Goal: Task Accomplishment & Management: Manage account settings

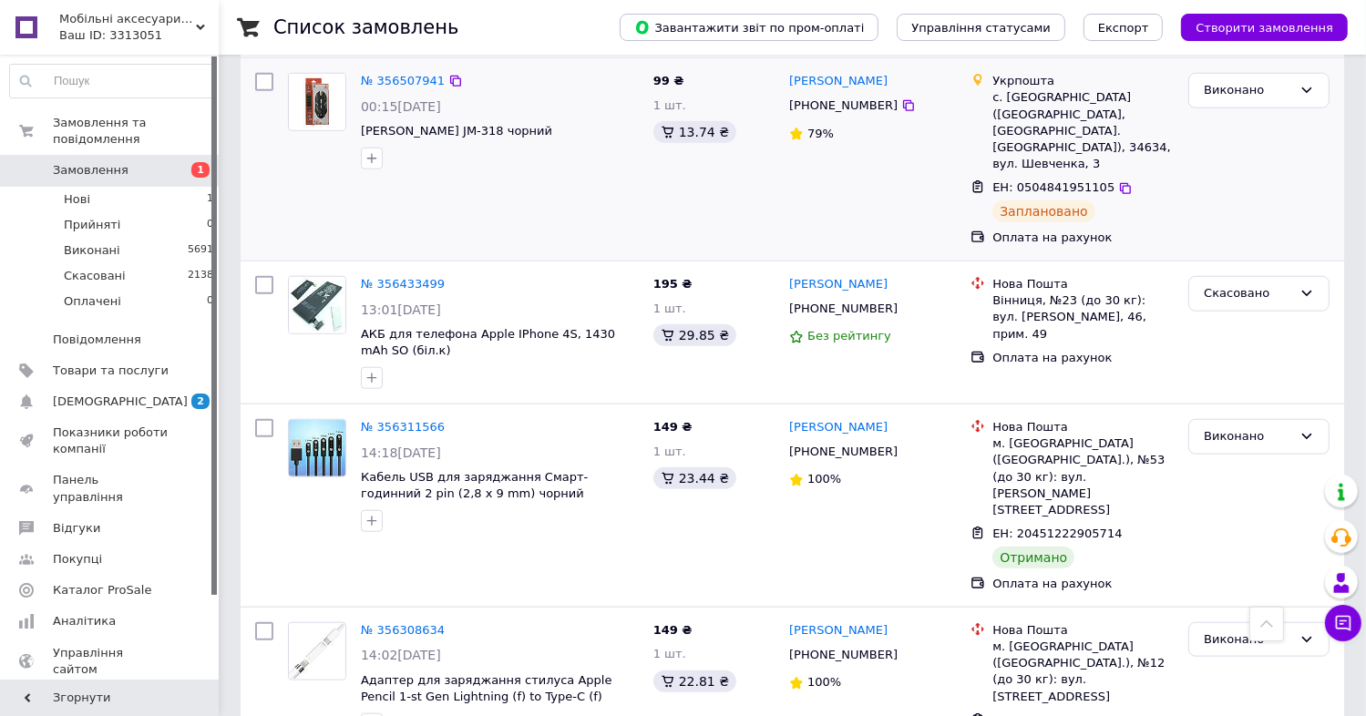
scroll to position [1620, 0]
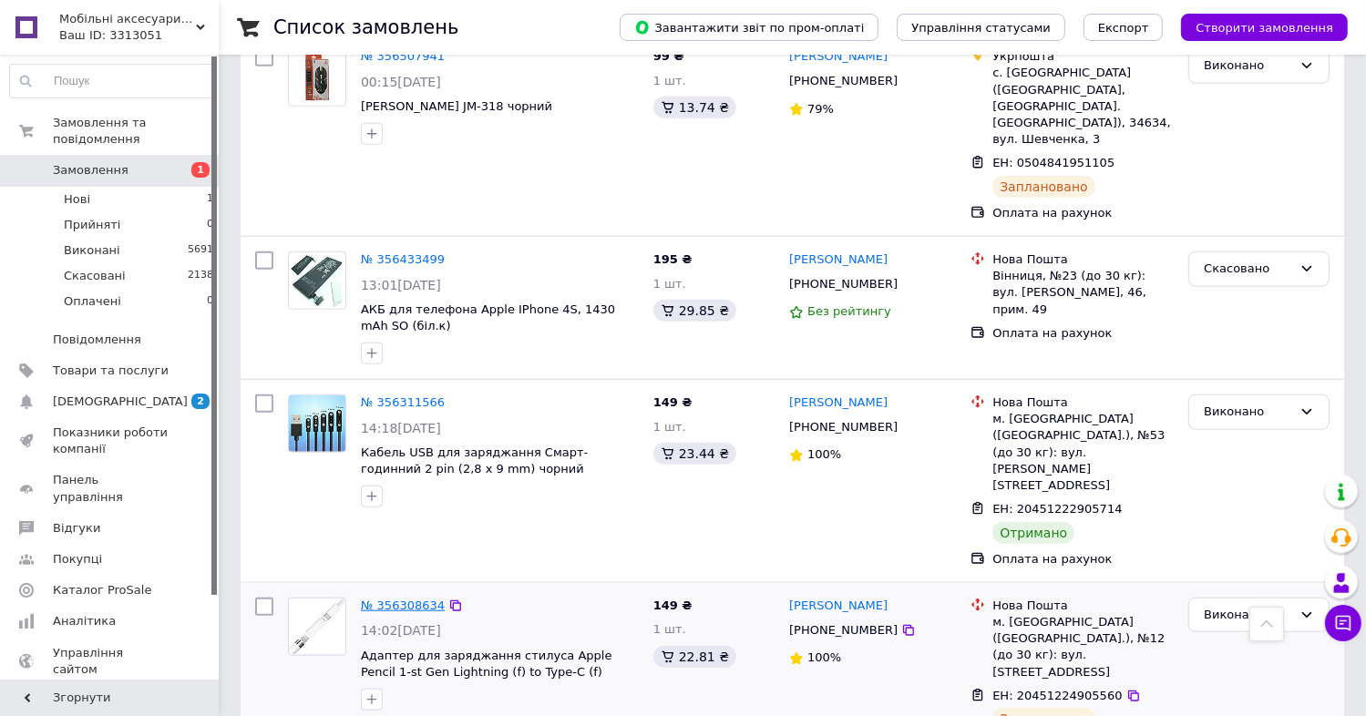
click at [397, 599] on link "№ 356308634" at bounding box center [403, 606] width 84 height 14
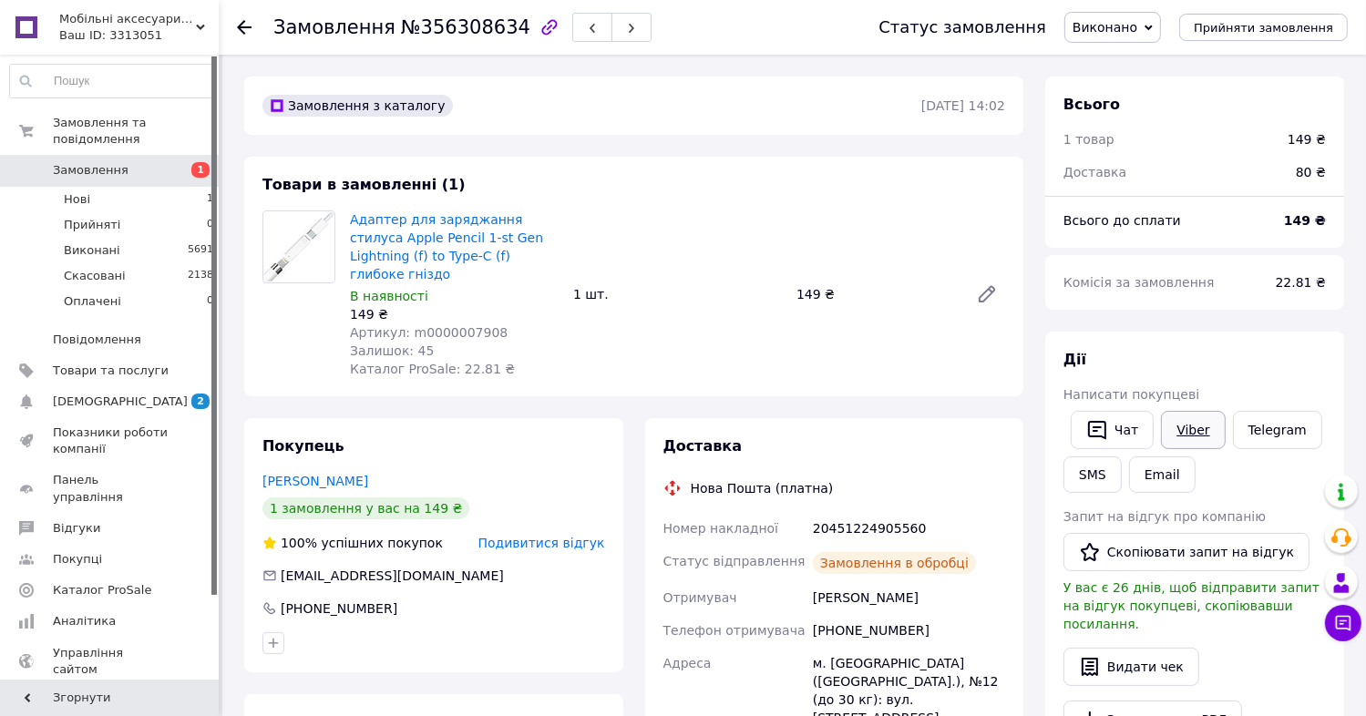
click at [1191, 449] on link "Viber" at bounding box center [1193, 430] width 64 height 38
click at [120, 191] on li "Нові 1" at bounding box center [112, 200] width 224 height 26
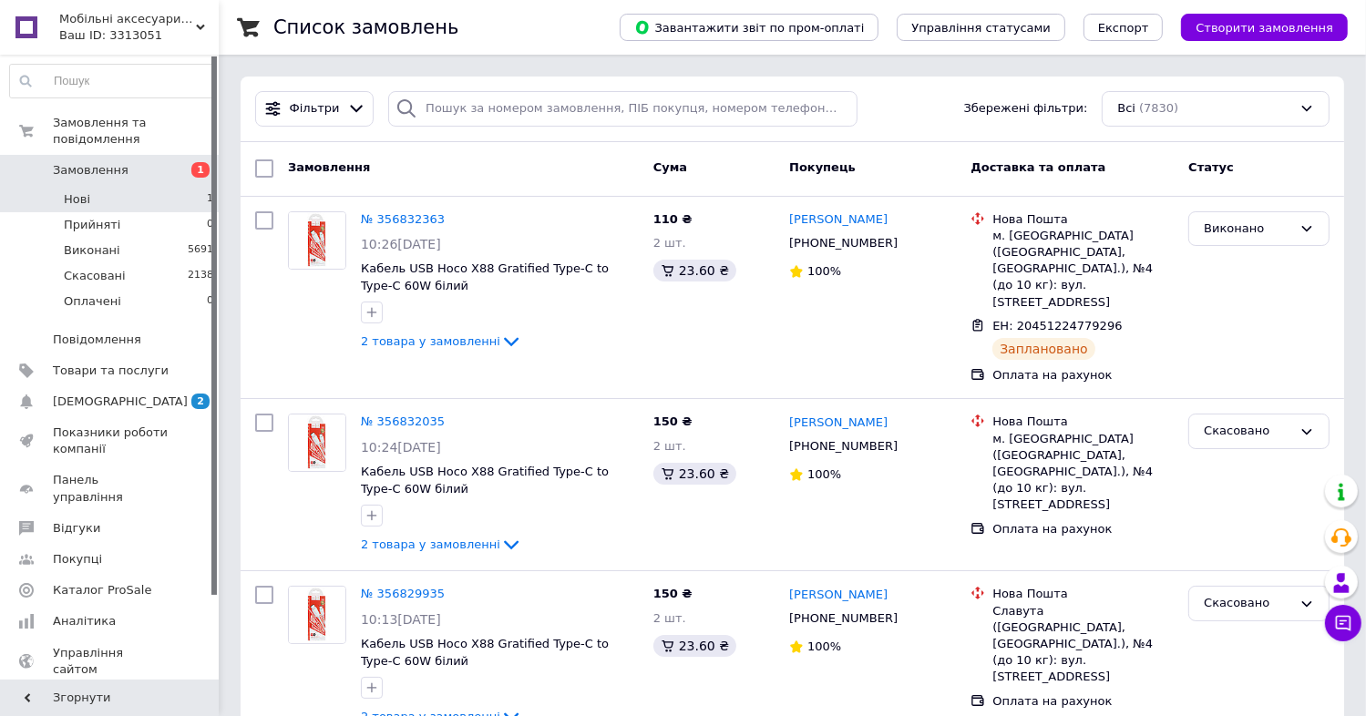
click at [173, 190] on li "Нові 1" at bounding box center [112, 200] width 224 height 26
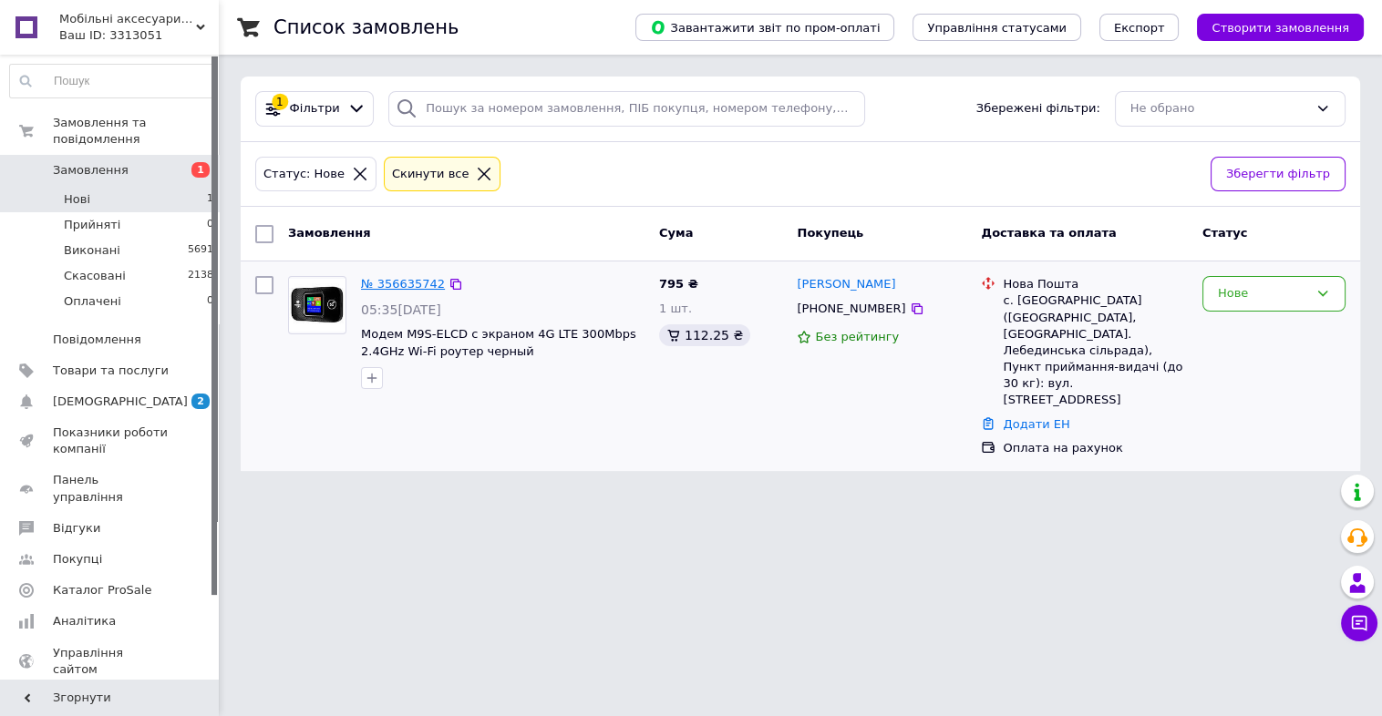
click at [405, 283] on link "№ 356635742" at bounding box center [403, 284] width 84 height 14
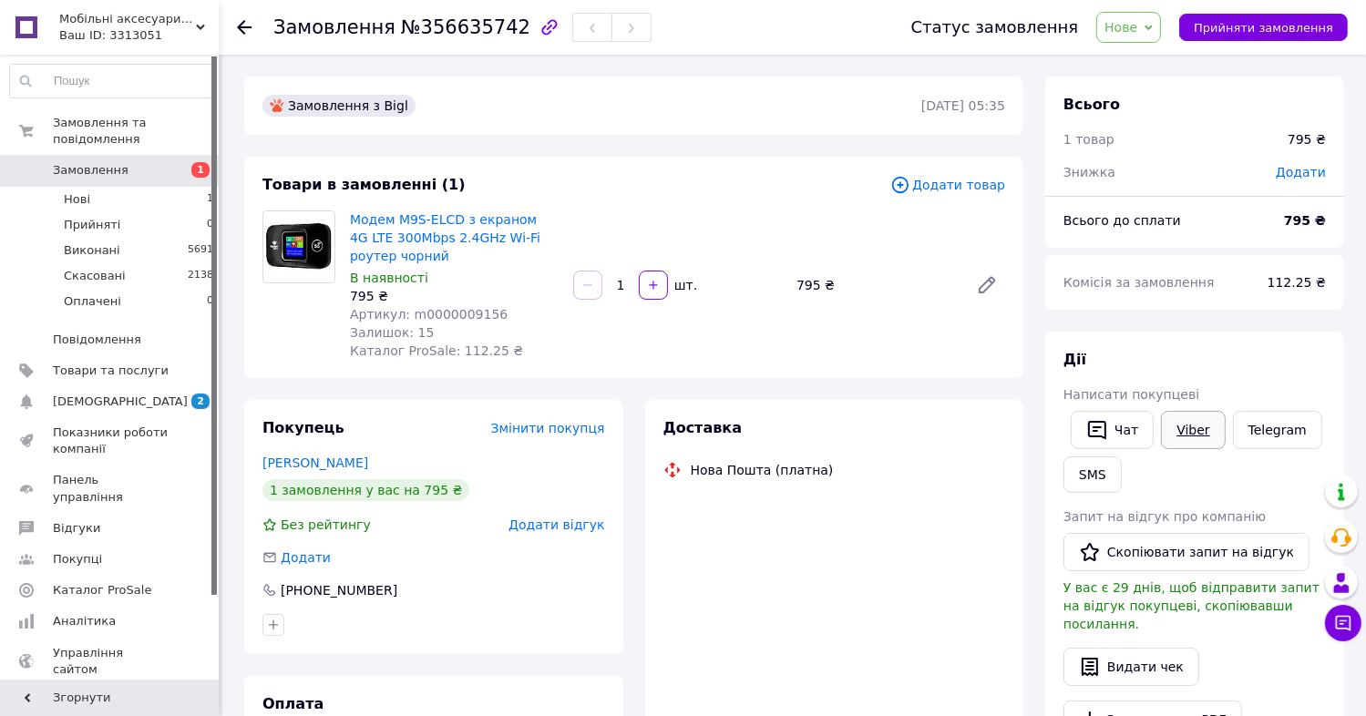
click at [1211, 449] on link "Viber" at bounding box center [1193, 430] width 64 height 38
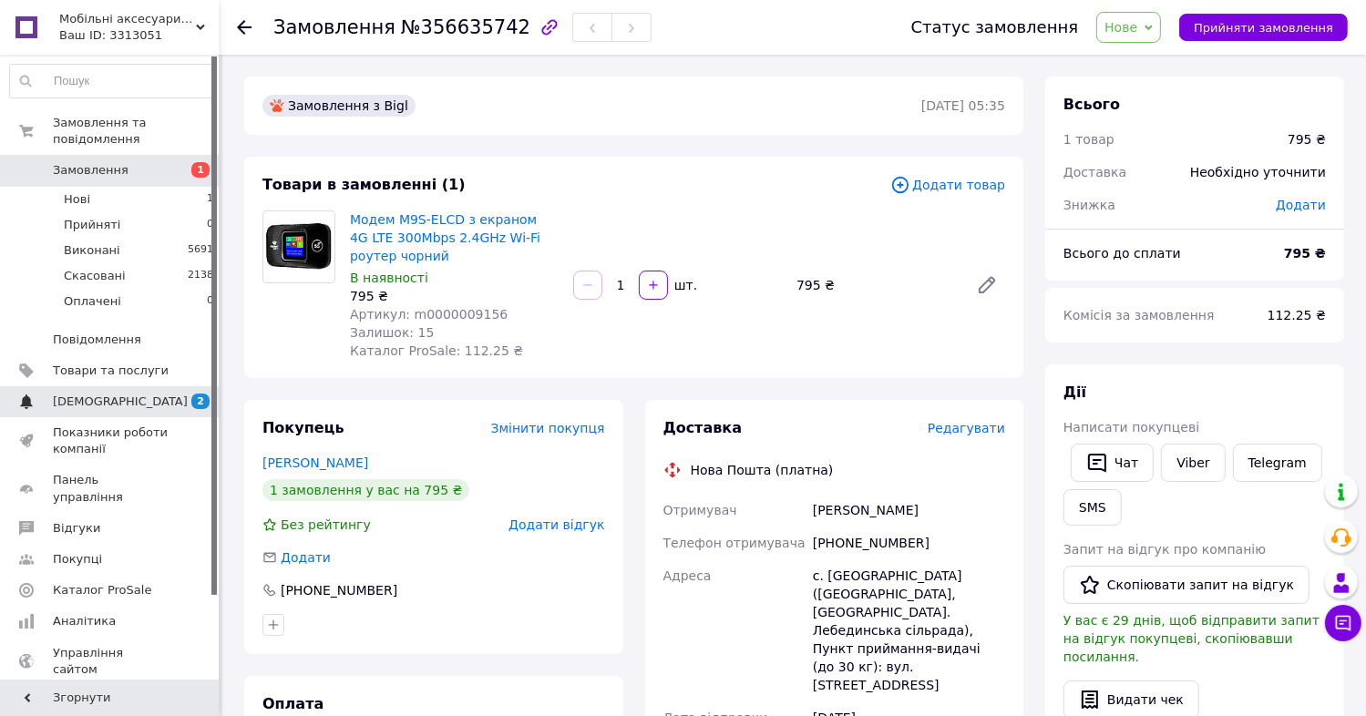
click at [184, 397] on link "Сповіщення 2 0" at bounding box center [112, 401] width 224 height 31
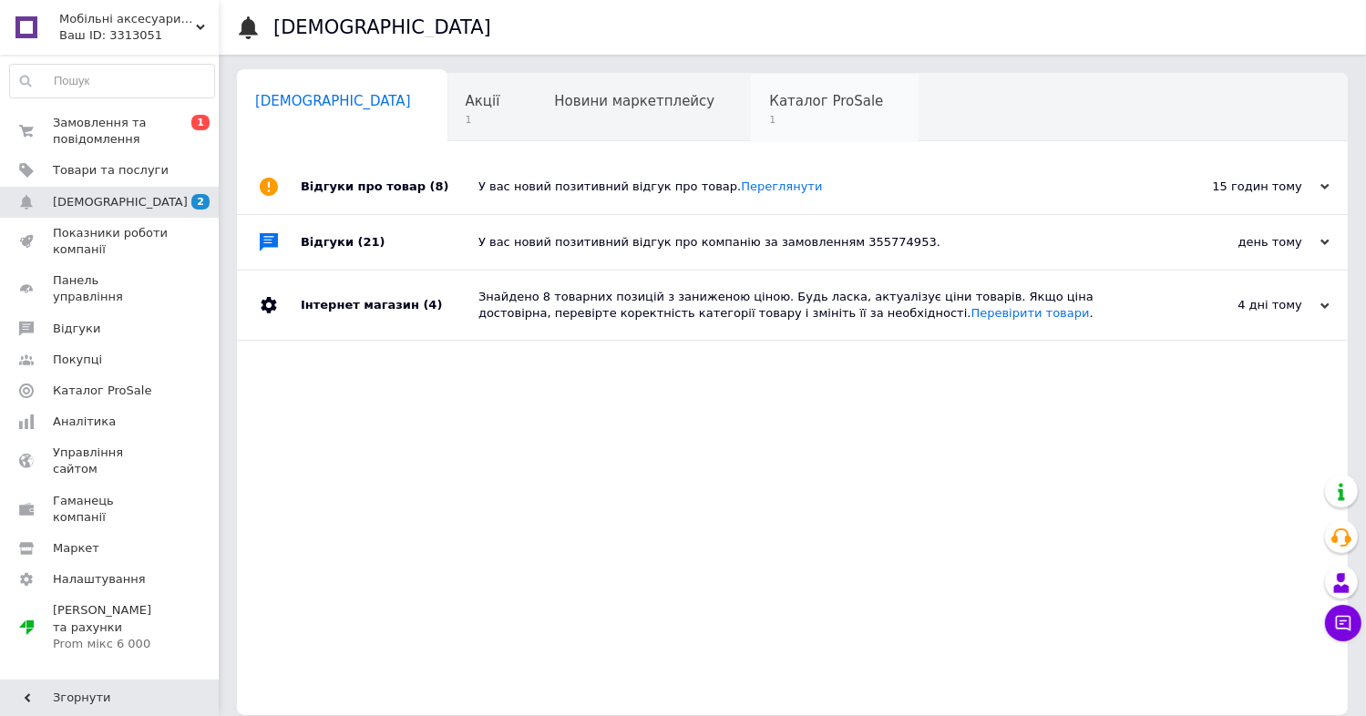
click at [751, 138] on div "Каталог ProSale 1" at bounding box center [835, 108] width 169 height 69
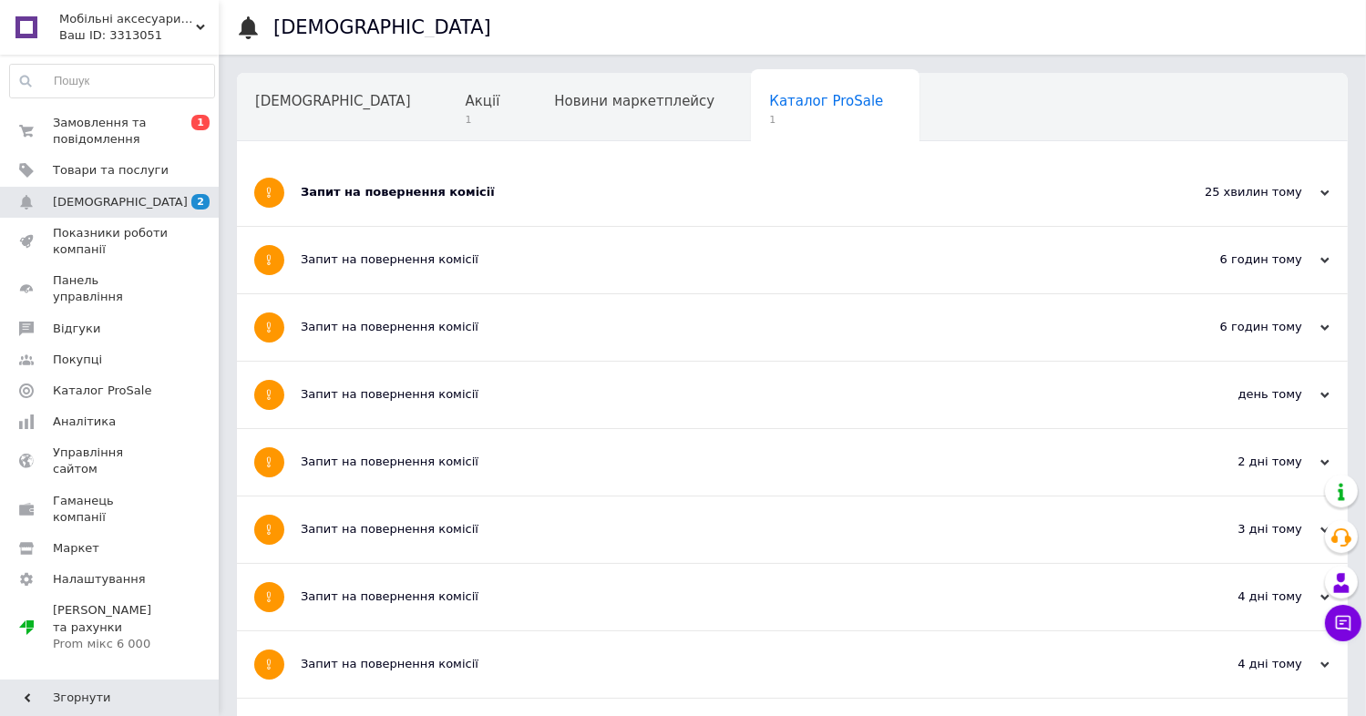
click at [556, 202] on div "Запит на повернення комісії" at bounding box center [724, 192] width 847 height 67
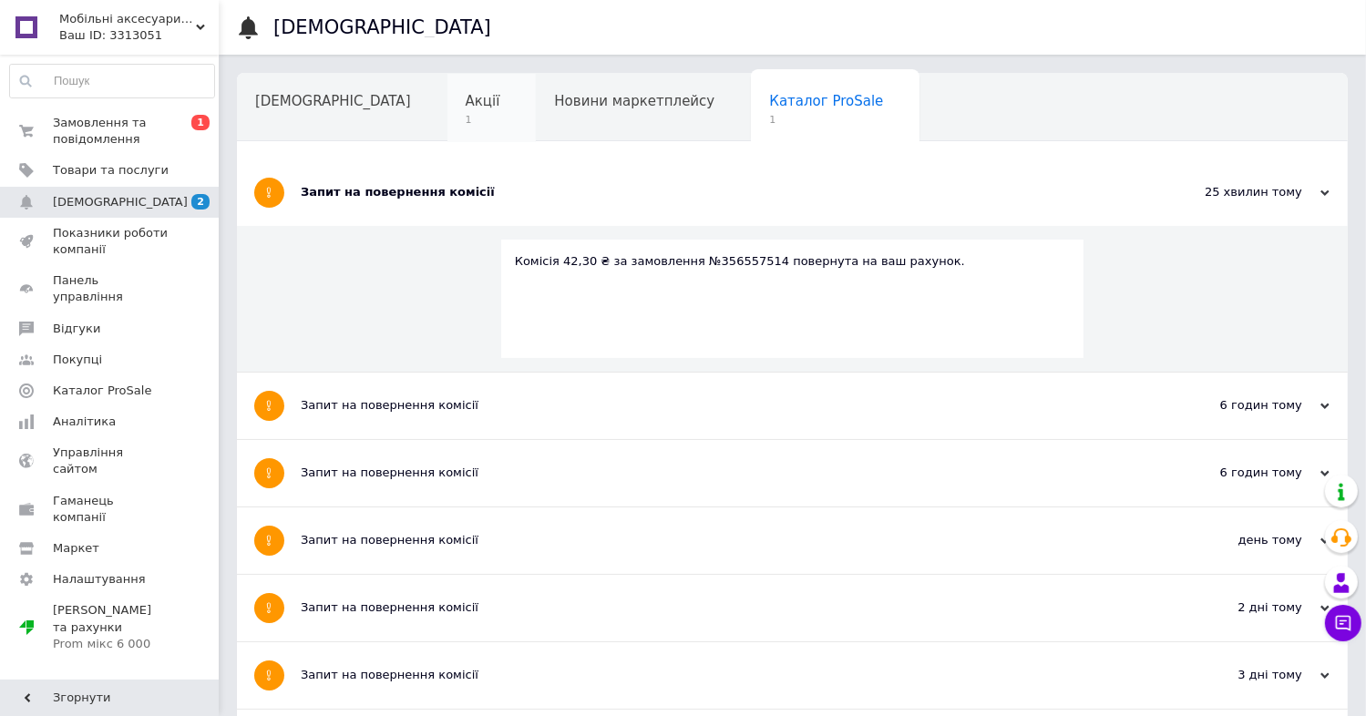
click at [447, 117] on div "Акції 1" at bounding box center [491, 108] width 89 height 69
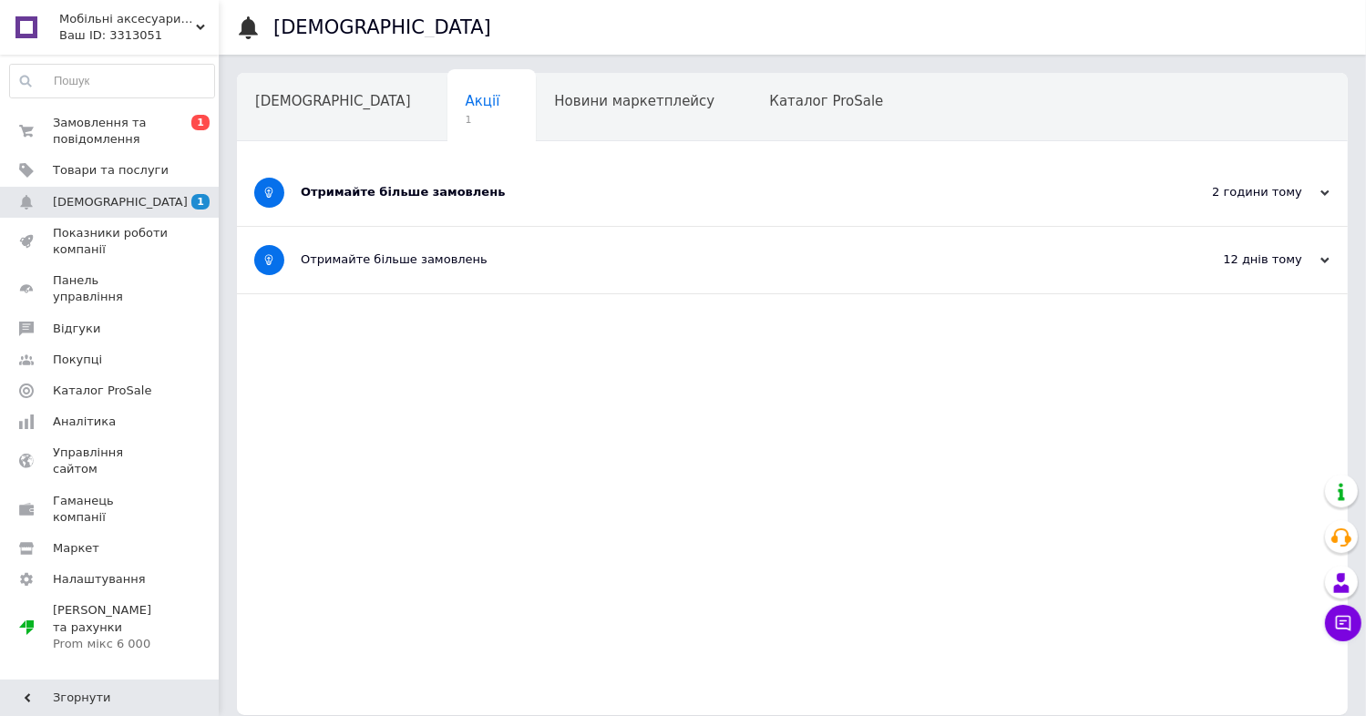
click at [415, 206] on div "Отримайте більше замовлень" at bounding box center [724, 192] width 847 height 67
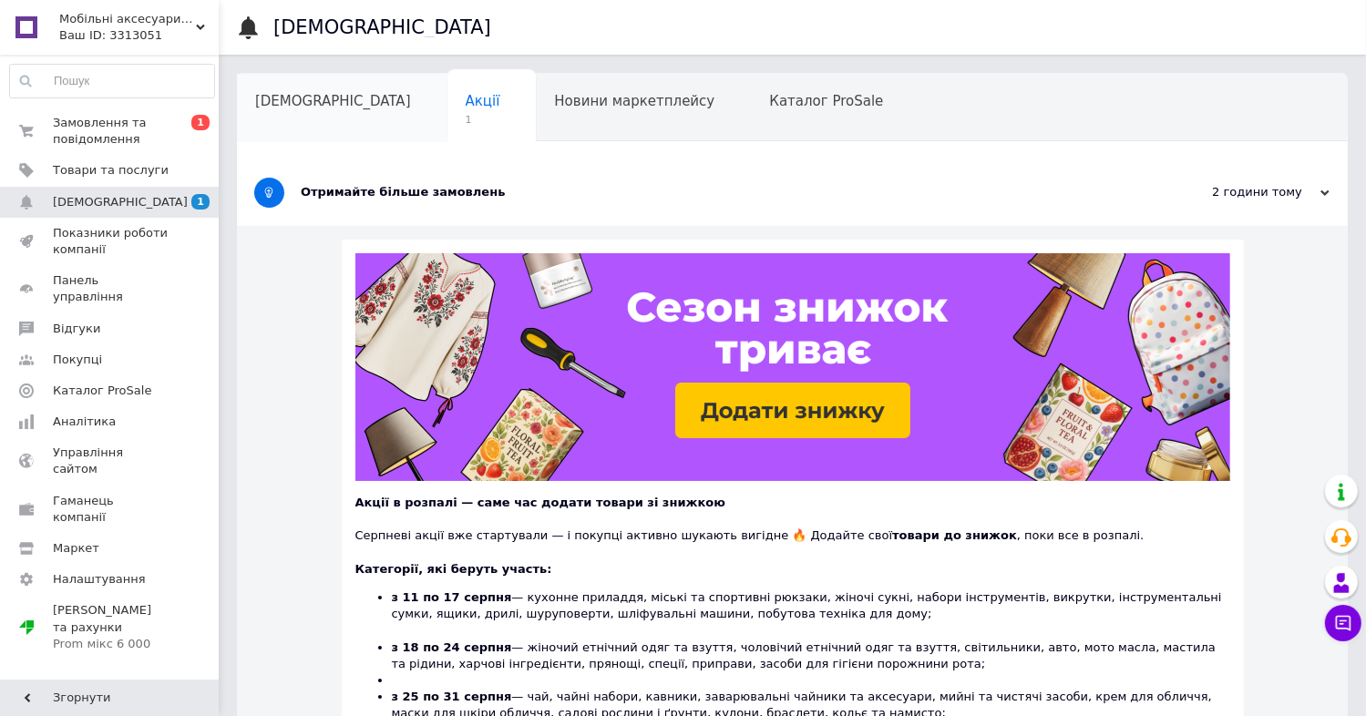
click at [283, 112] on div "[DEMOGRAPHIC_DATA]" at bounding box center [342, 108] width 211 height 69
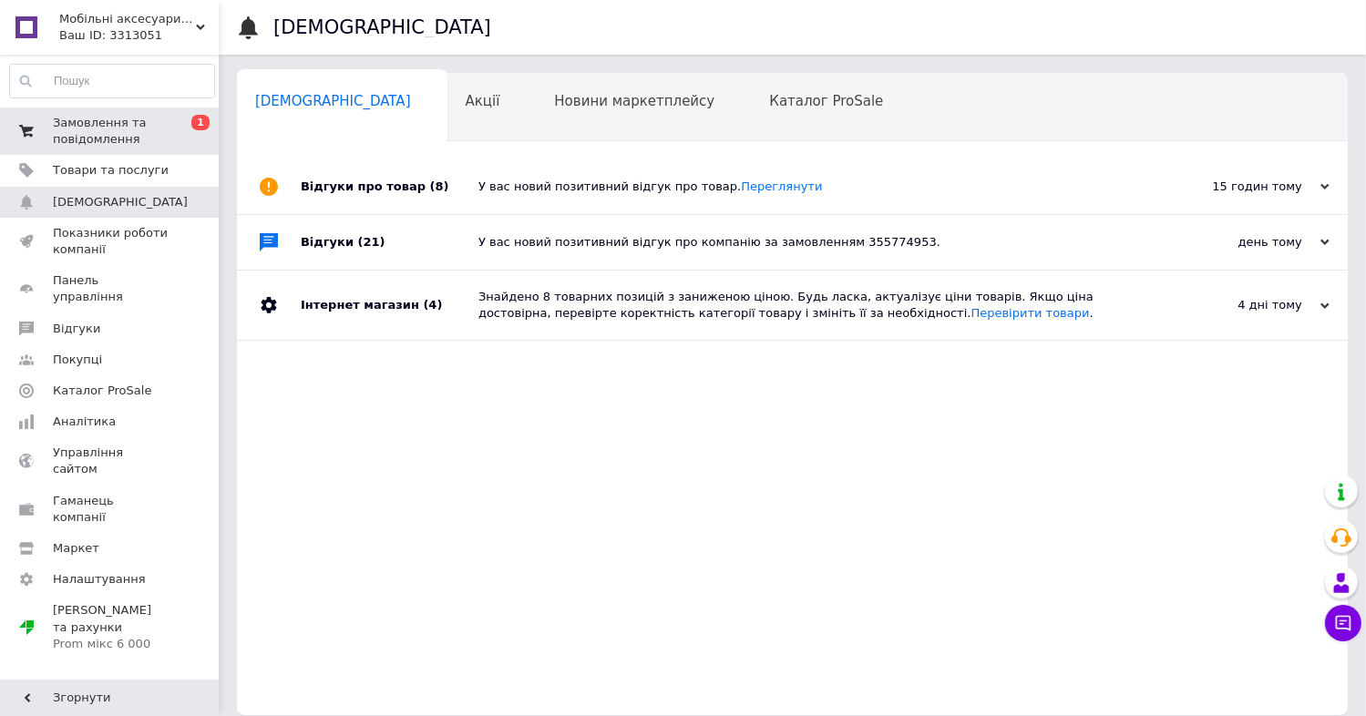
click at [135, 138] on span "Замовлення та повідомлення" at bounding box center [111, 131] width 116 height 33
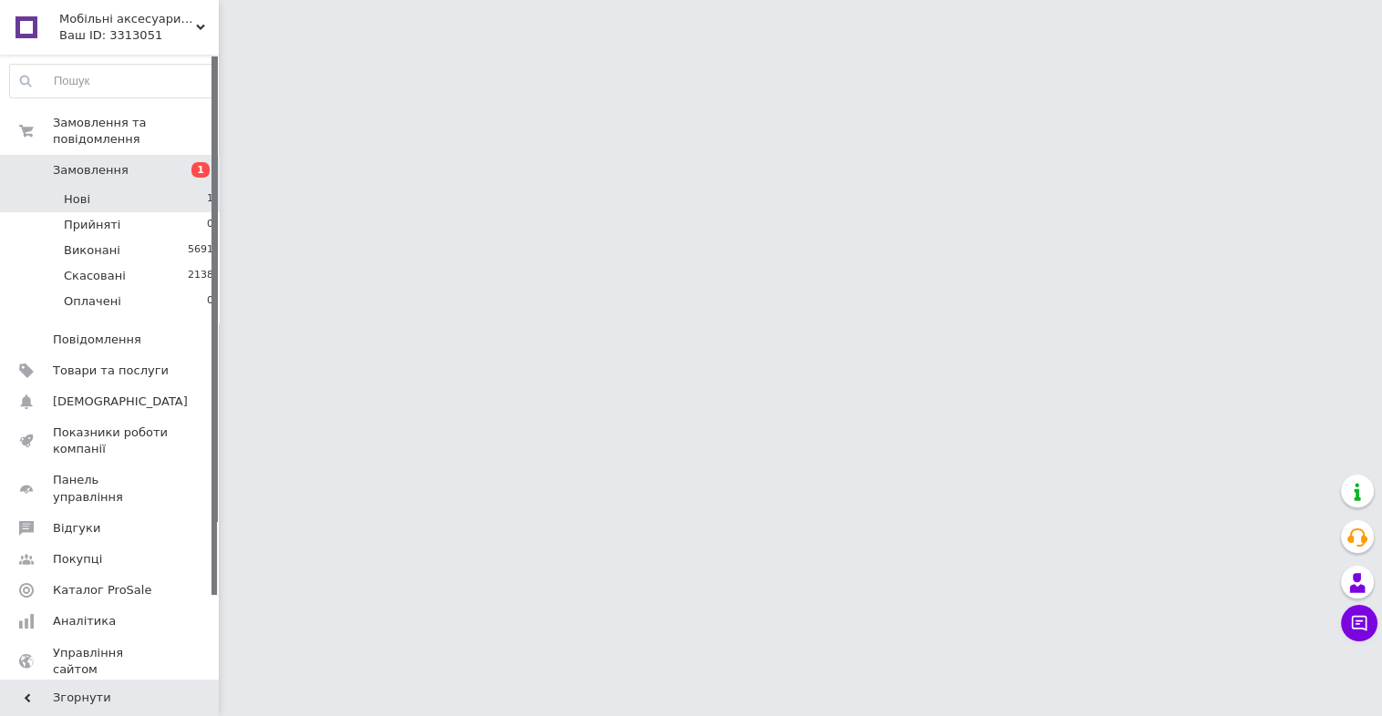
click at [139, 187] on li "Нові 1" at bounding box center [112, 200] width 224 height 26
click at [130, 187] on li "Нові 1" at bounding box center [112, 200] width 224 height 26
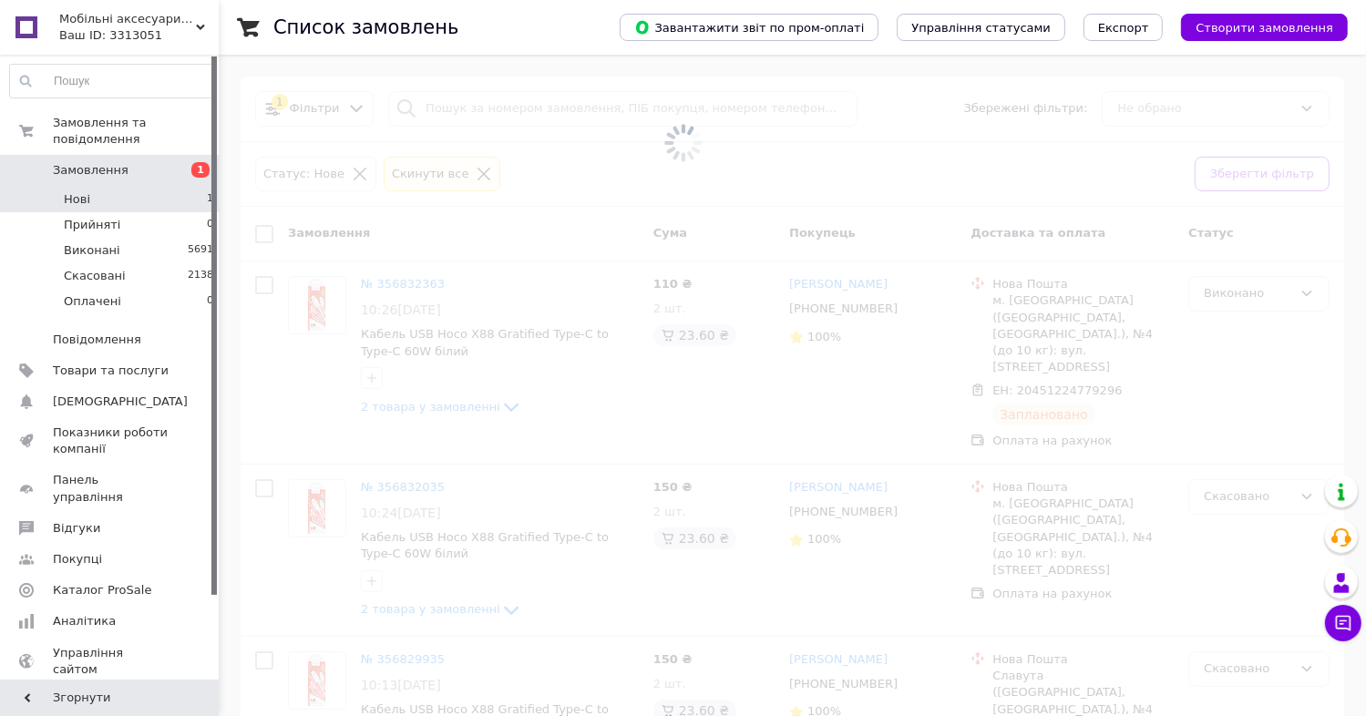
click at [176, 26] on span "Мобільні аксесуари Hollo" at bounding box center [127, 19] width 137 height 16
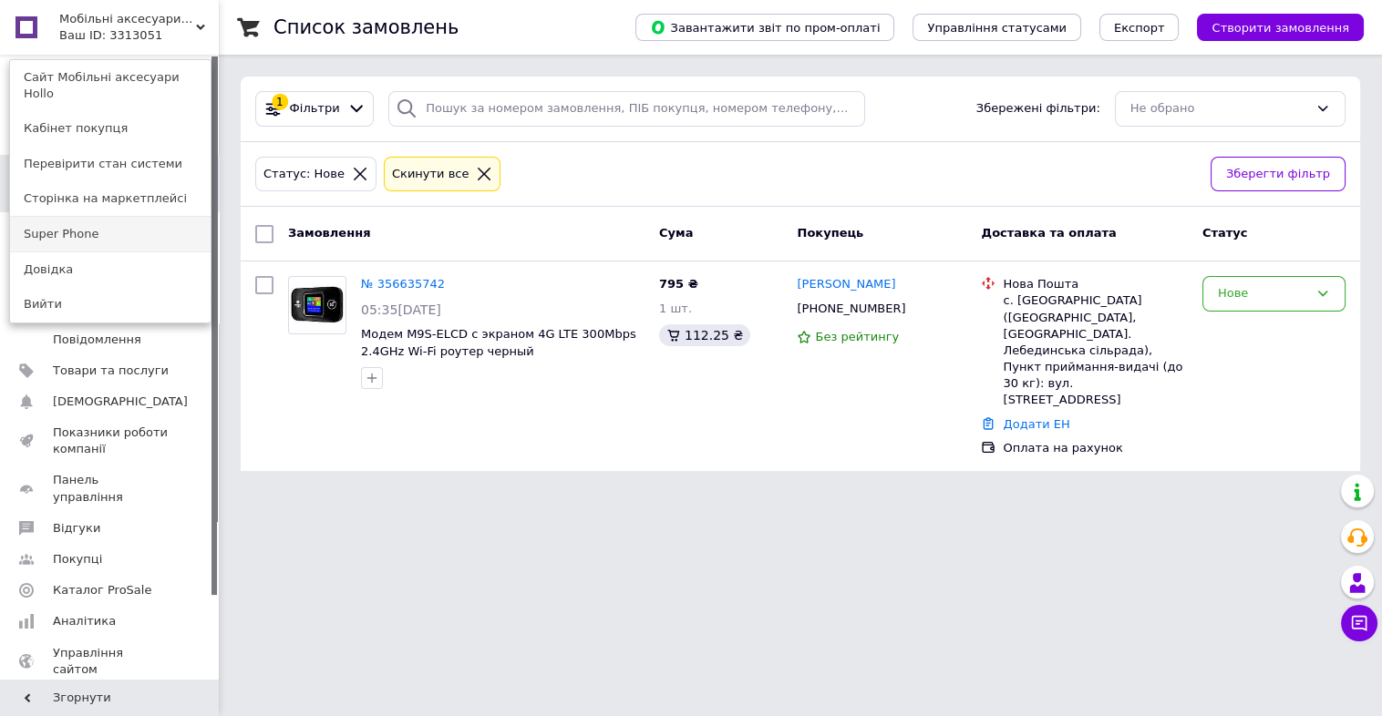
click at [143, 217] on link "Super Phone" at bounding box center [110, 234] width 201 height 35
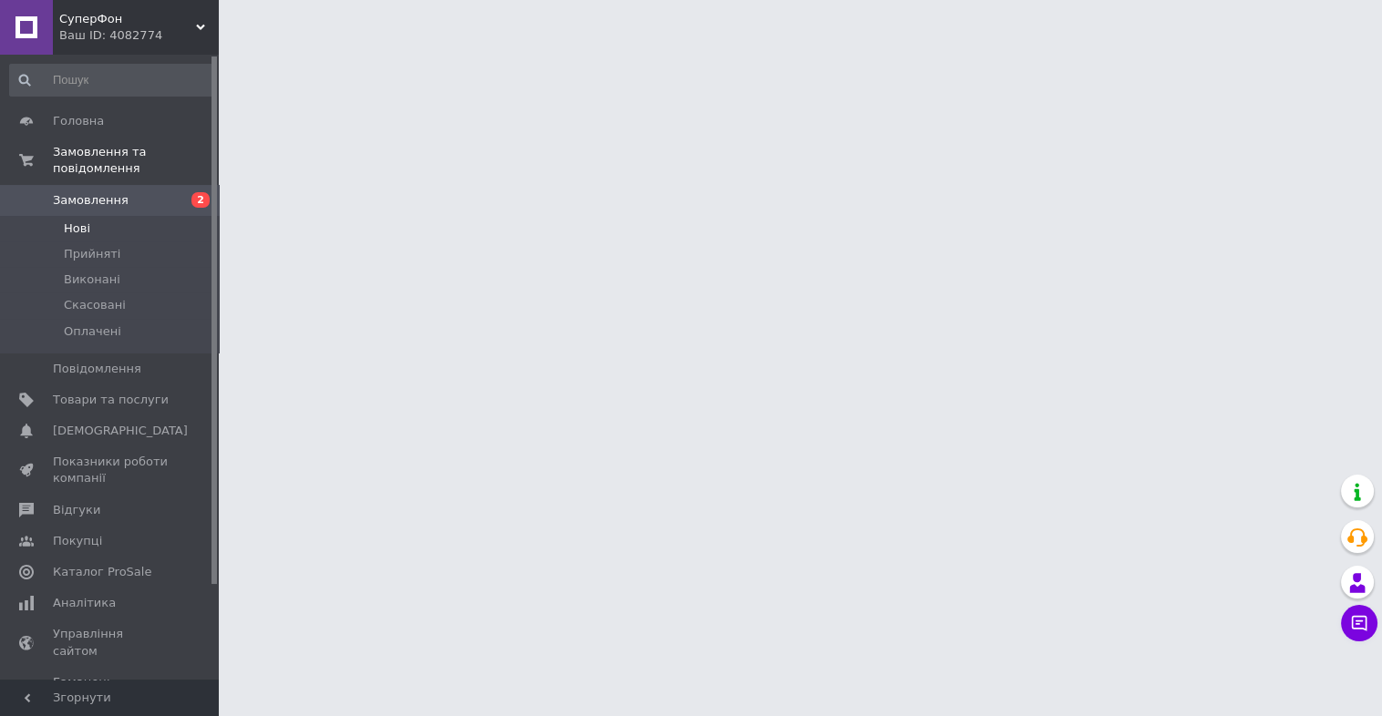
click at [142, 216] on li "Нові" at bounding box center [112, 229] width 224 height 26
click at [77, 221] on span "Нові" at bounding box center [77, 229] width 26 height 16
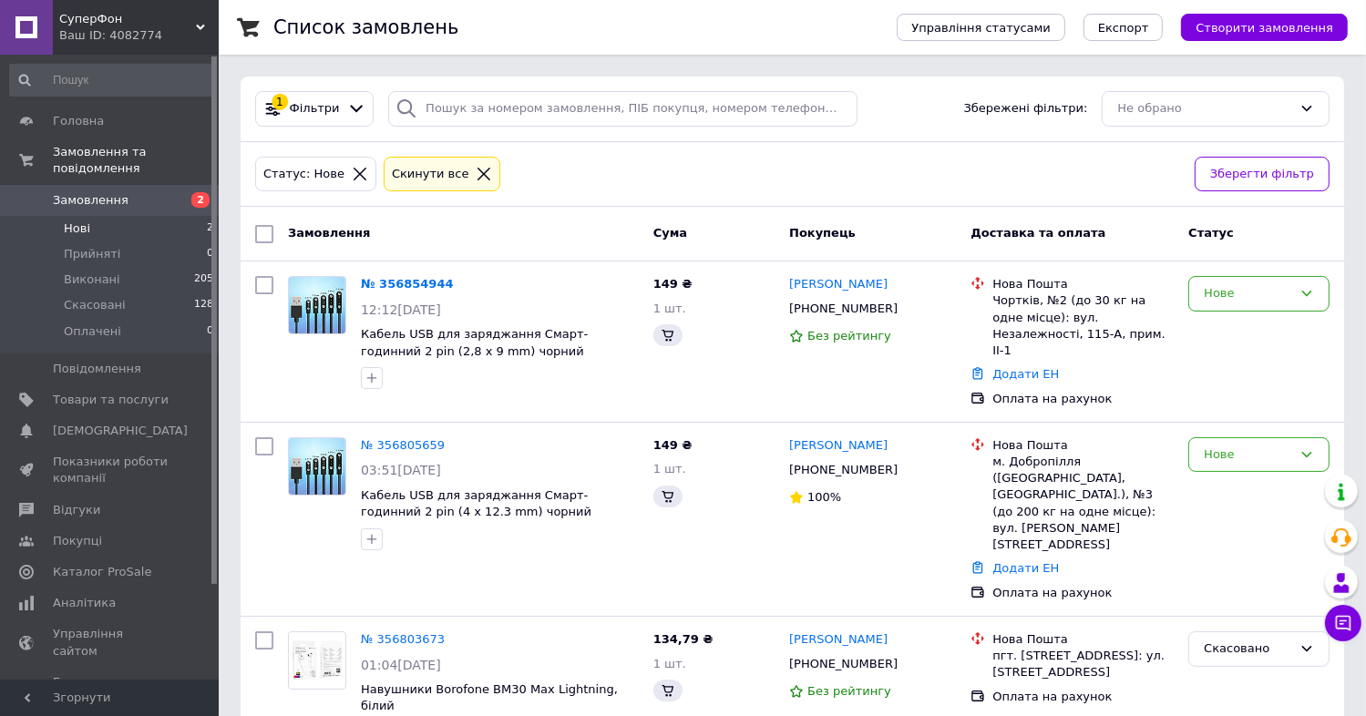
click at [77, 221] on span "Нові" at bounding box center [77, 229] width 26 height 16
click at [391, 282] on link "№ 356854944" at bounding box center [407, 284] width 93 height 14
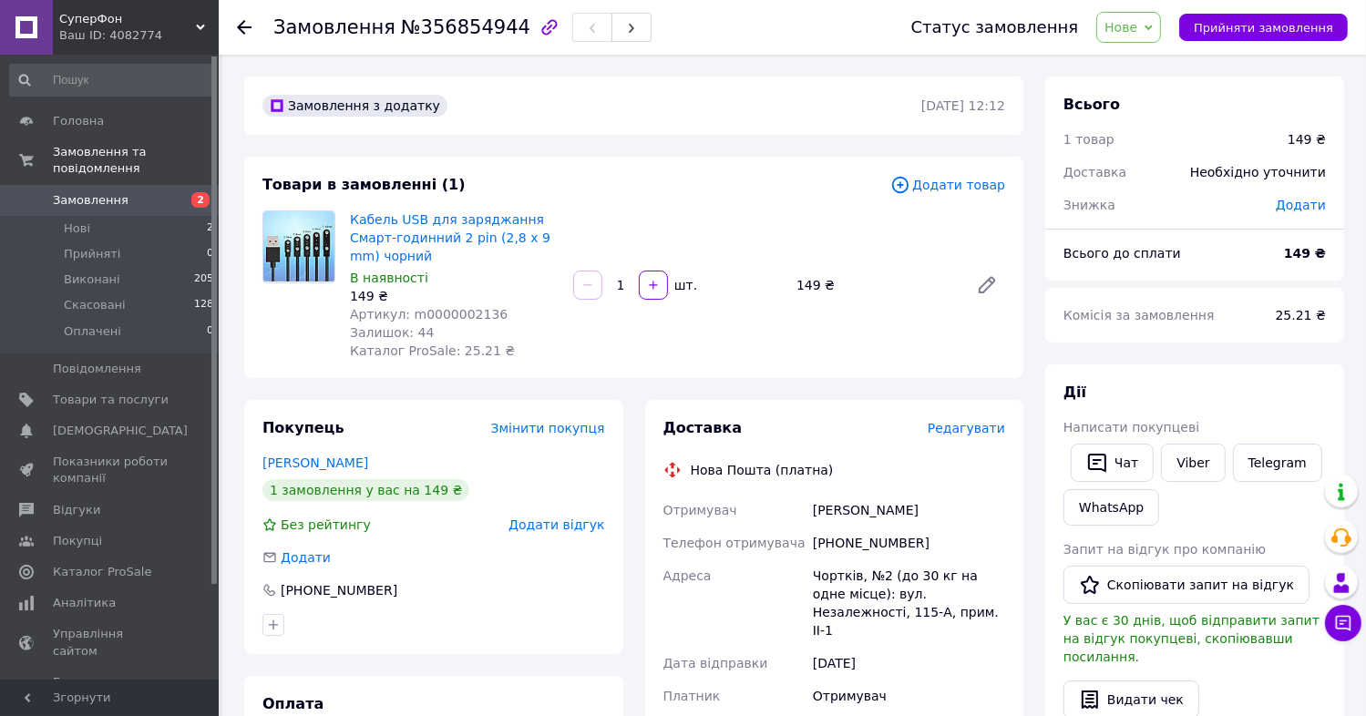
click at [1193, 435] on span "Написати покупцеві" at bounding box center [1132, 427] width 136 height 15
click at [1207, 482] on link "Viber" at bounding box center [1193, 463] width 64 height 38
drag, startPoint x: 460, startPoint y: 274, endPoint x: 338, endPoint y: 203, distance: 141.3
click at [344, 210] on div "Товари в замовленні (1) Додати товар Кабель USB для заряджання Cмарт-годинний 2…" at bounding box center [633, 267] width 779 height 221
copy link "Кабель USB для заряджання Cмарт-годинний 2 pin (2,8 x 9 mm) чорний"
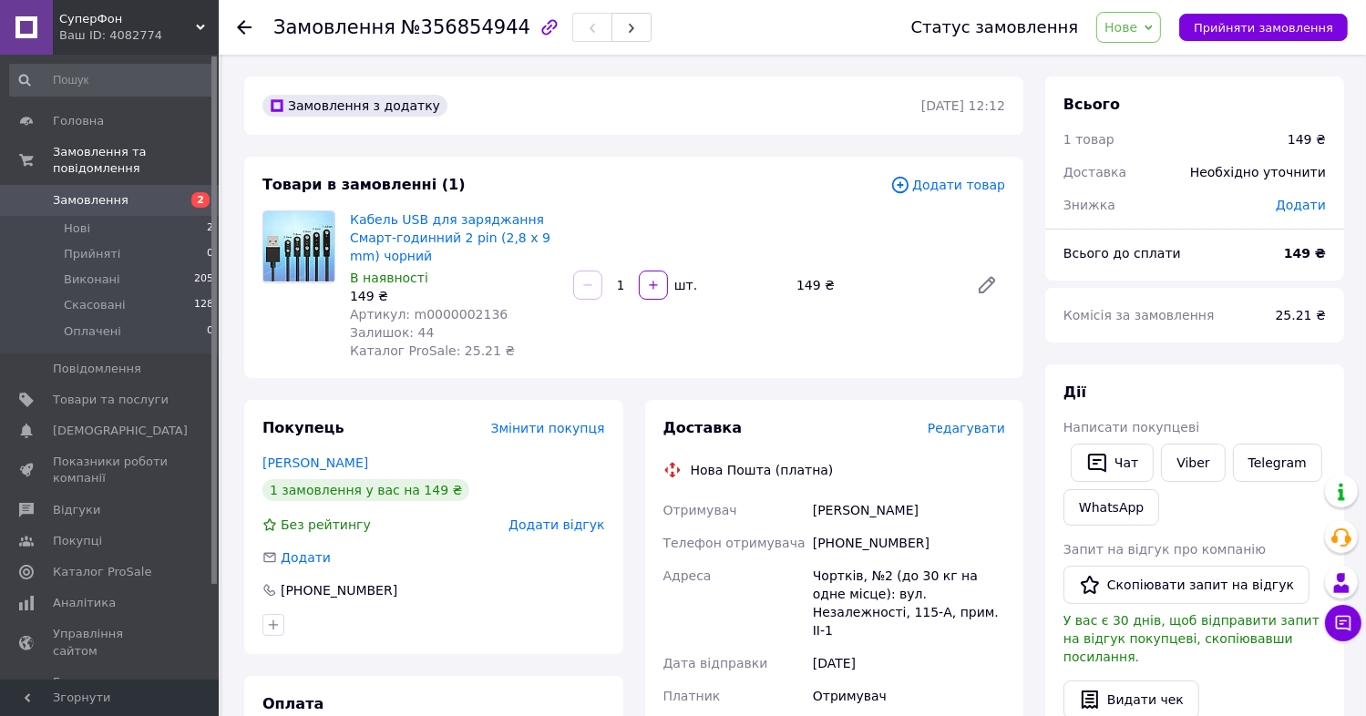
click at [1040, 432] on div "Всього 1 товар 149 ₴ Доставка Необхідно уточнити Знижка Додати Всього до сплати…" at bounding box center [1194, 700] width 321 height 1246
click at [1334, 26] on button "Прийняти замовлення" at bounding box center [1263, 27] width 169 height 27
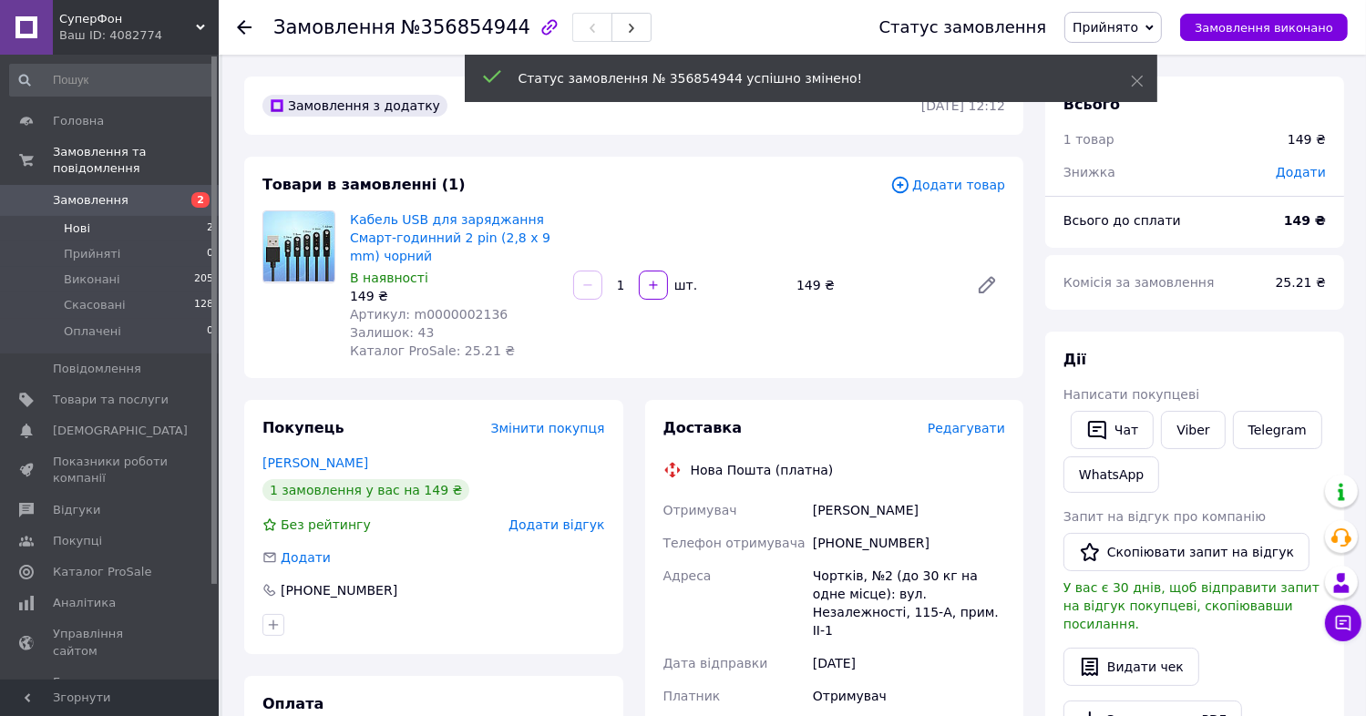
click at [178, 216] on li "Нові 2" at bounding box center [112, 229] width 224 height 26
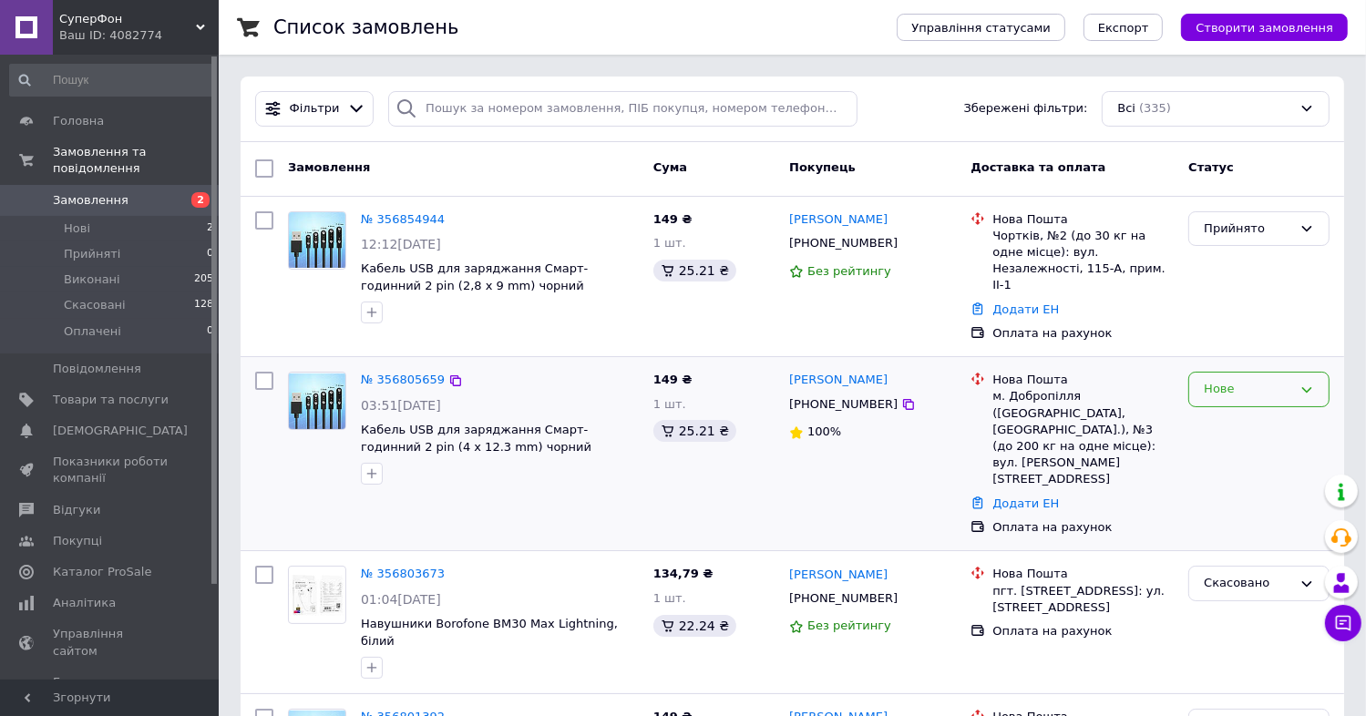
click at [1219, 386] on div "Нове" at bounding box center [1258, 390] width 141 height 36
click at [1227, 417] on li "Прийнято" at bounding box center [1258, 428] width 139 height 34
